Goal: Navigation & Orientation: Find specific page/section

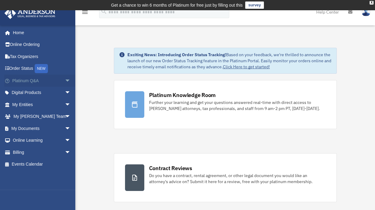
click at [65, 78] on span "arrow_drop_down" at bounding box center [71, 80] width 12 height 12
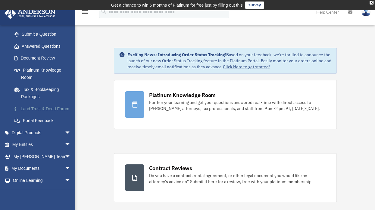
scroll to position [90, 0]
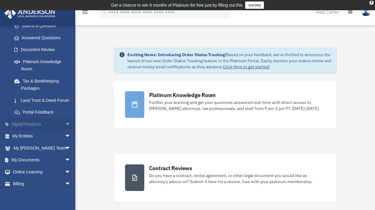
click at [65, 130] on span "arrow_drop_down" at bounding box center [71, 124] width 12 height 12
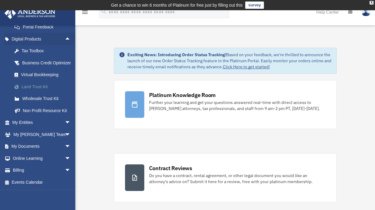
scroll to position [190, 0]
click at [65, 121] on span "arrow_drop_down" at bounding box center [71, 122] width 12 height 12
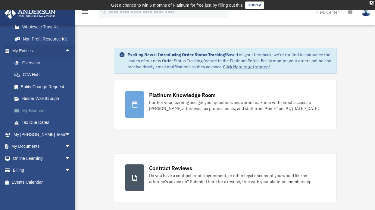
scroll to position [261, 0]
click at [65, 146] on span "arrow_drop_down" at bounding box center [71, 146] width 12 height 12
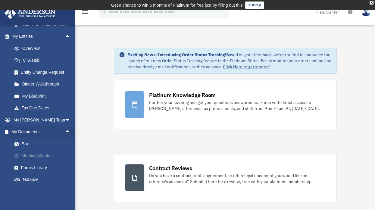
scroll to position [292, 0]
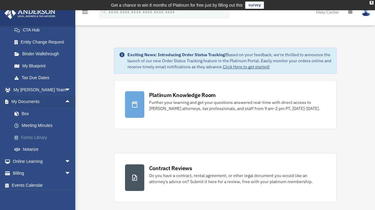
click at [40, 143] on link "Forms Library" at bounding box center [43, 137] width 71 height 12
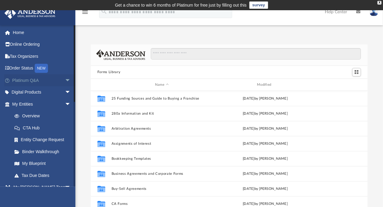
click at [31, 81] on link "Platinum Q&A arrow_drop_down" at bounding box center [42, 80] width 76 height 12
click at [65, 81] on span "arrow_drop_down" at bounding box center [71, 80] width 12 height 12
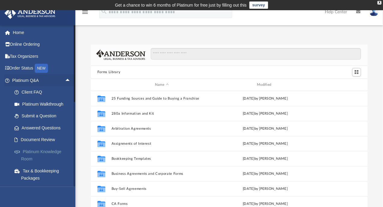
click at [38, 155] on link "Platinum Knowledge Room" at bounding box center [43, 155] width 71 height 19
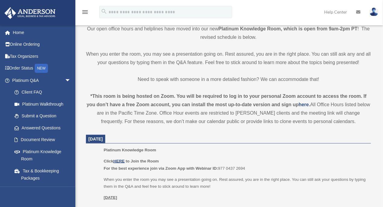
scroll to position [191, 0]
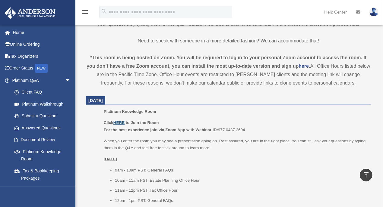
click at [120, 122] on u "HERE" at bounding box center [118, 123] width 11 height 5
